Goal: Transaction & Acquisition: Download file/media

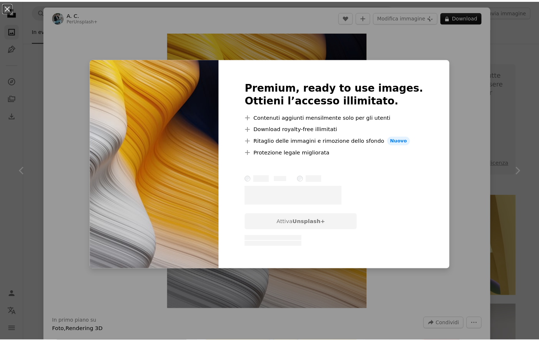
scroll to position [5050, 0]
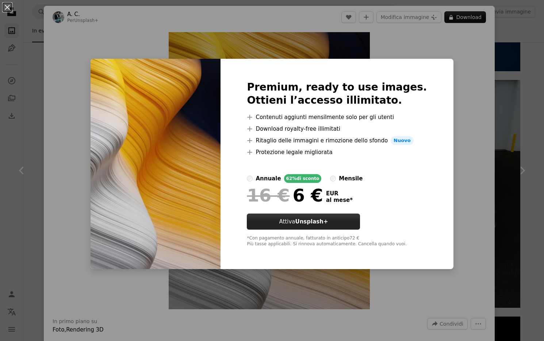
click at [328, 223] on strong "Unsplash+" at bounding box center [311, 221] width 33 height 7
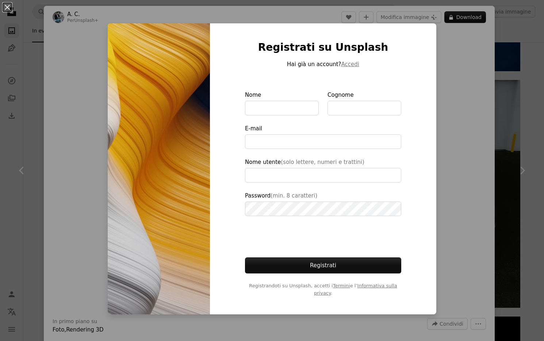
click at [156, 128] on img at bounding box center [159, 168] width 102 height 291
drag, startPoint x: 495, startPoint y: 32, endPoint x: 484, endPoint y: 9, distance: 25.3
click at [495, 32] on div "An X shape Registrati su Unsplash Hai già un account? Accedi Nome Cognome E-mai…" at bounding box center [272, 170] width 544 height 341
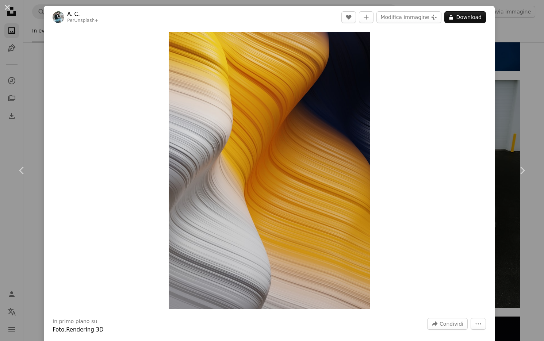
click at [501, 38] on div "An X shape Chevron left Chevron right A. C. Per Unsplash+ A heart A plus sign M…" at bounding box center [272, 170] width 544 height 341
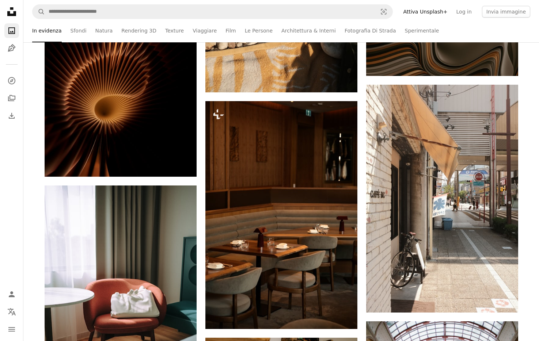
scroll to position [14062, 0]
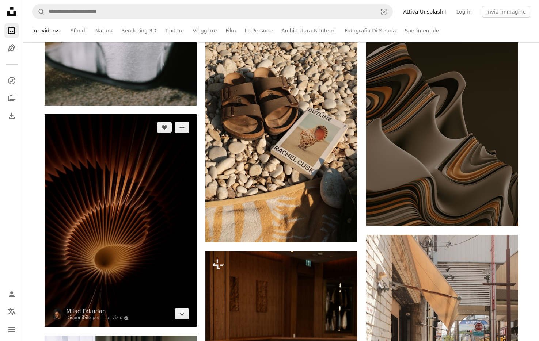
click at [164, 177] on img at bounding box center [121, 220] width 152 height 213
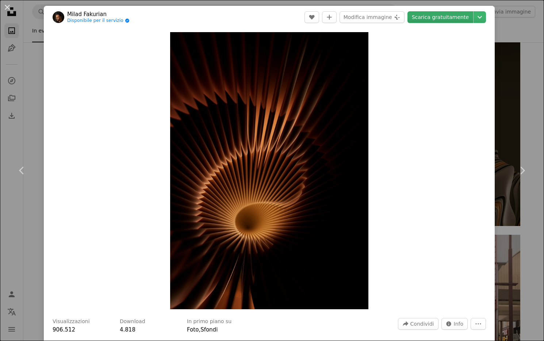
click at [422, 18] on link "Scarica gratuitamente" at bounding box center [441, 17] width 66 height 12
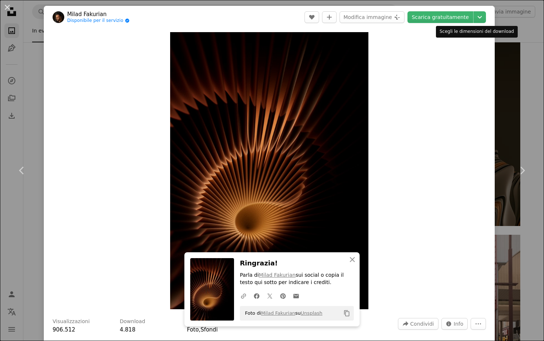
click at [502, 31] on div "Scegli le dimensioni del download" at bounding box center [477, 32] width 82 height 12
click at [519, 27] on div "An X shape Chevron left Chevron right Milad Fakurian Disponibile per il servizi…" at bounding box center [272, 170] width 544 height 341
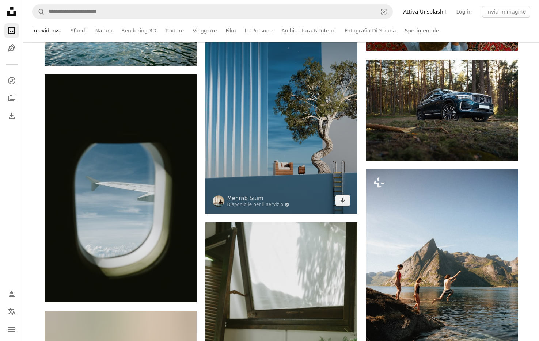
scroll to position [26399, 0]
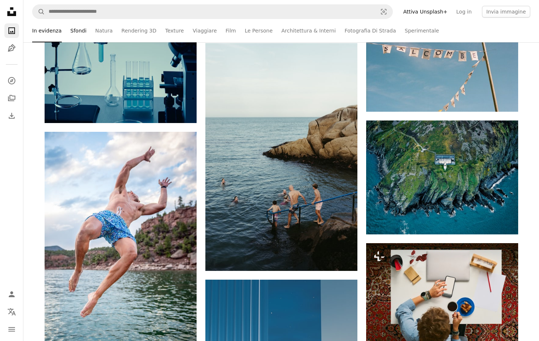
click at [81, 33] on link "Sfondi" at bounding box center [78, 30] width 16 height 23
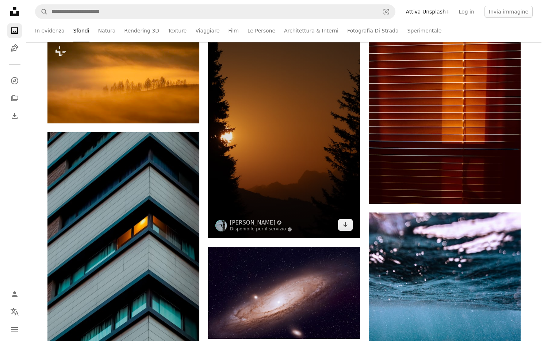
scroll to position [2808, 0]
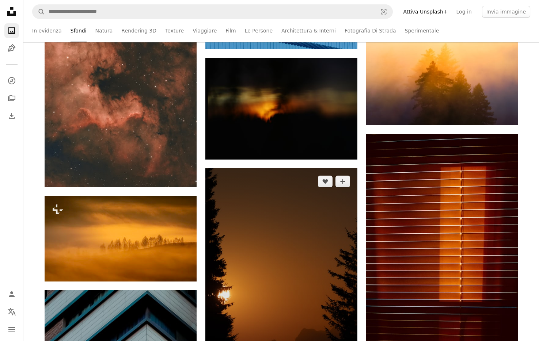
click at [259, 184] on img at bounding box center [281, 282] width 152 height 228
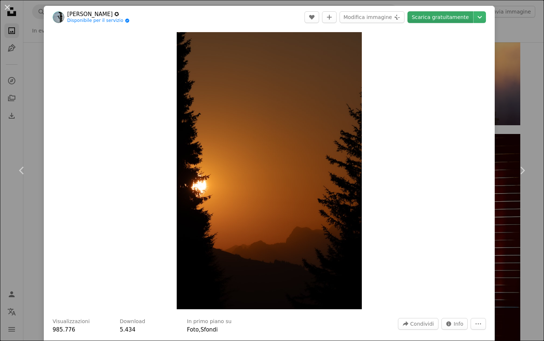
click at [420, 19] on link "Scarica gratuitamente" at bounding box center [441, 17] width 66 height 12
